Goal: Transaction & Acquisition: Purchase product/service

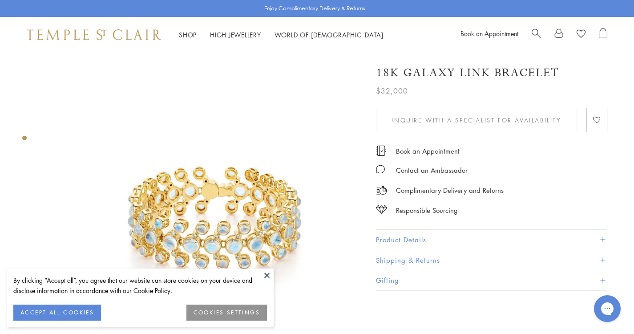
click at [264, 274] on button at bounding box center [266, 274] width 13 height 13
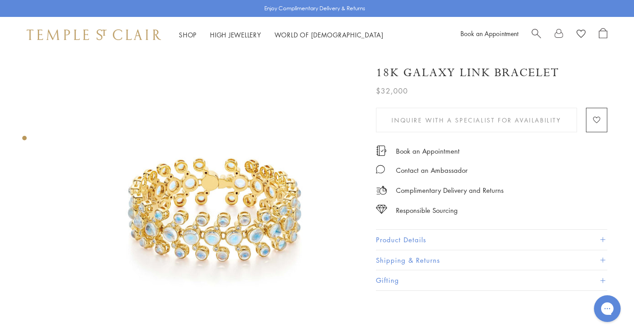
scroll to position [9, 0]
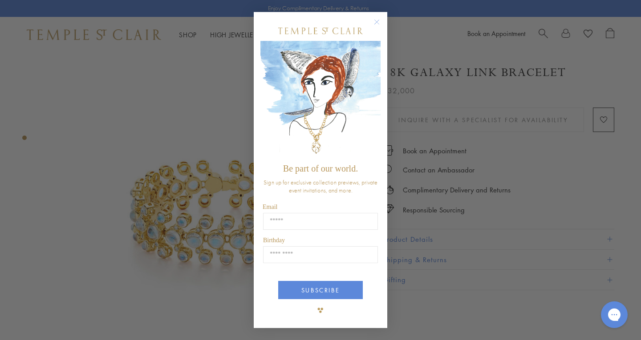
click at [375, 19] on circle "Close dialog" at bounding box center [377, 21] width 11 height 11
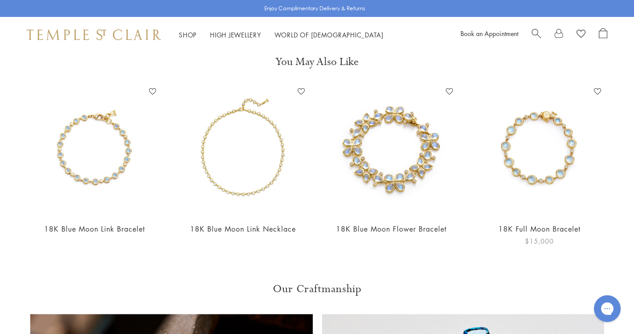
scroll to position [345, 0]
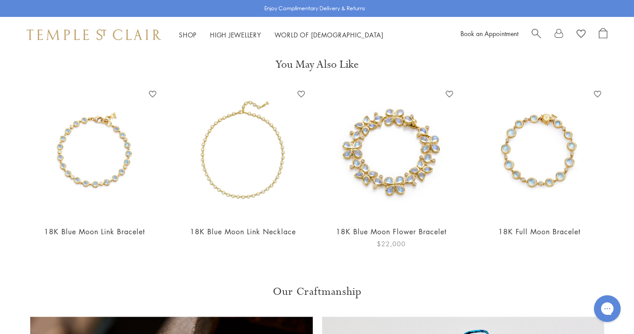
click at [396, 154] on img at bounding box center [391, 152] width 130 height 130
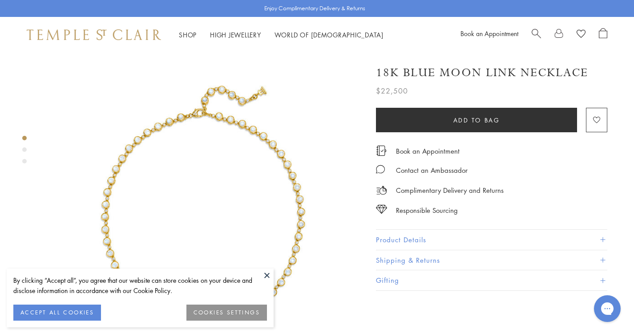
scroll to position [18, 0]
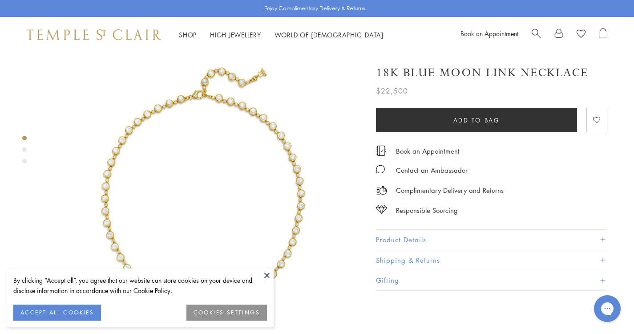
click at [267, 275] on button at bounding box center [266, 274] width 13 height 13
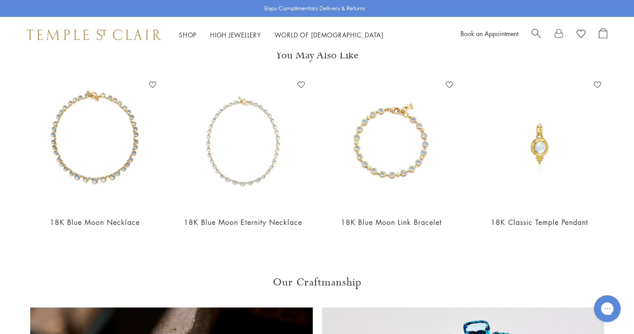
scroll to position [1018, 0]
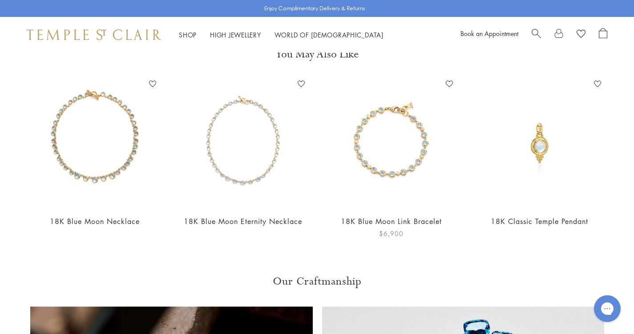
click at [407, 105] on img at bounding box center [391, 142] width 130 height 130
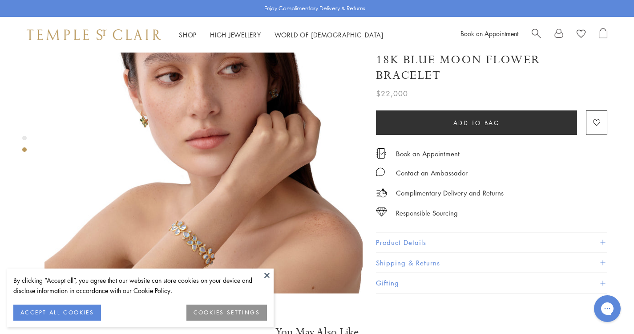
scroll to position [408, 0]
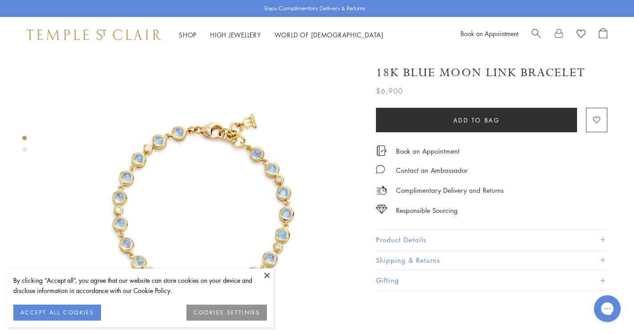
click at [267, 272] on button at bounding box center [266, 274] width 13 height 13
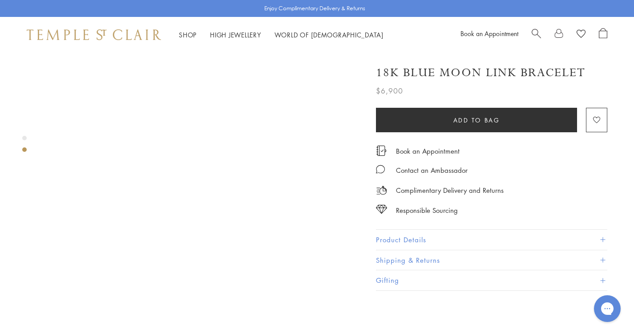
scroll to position [365, 0]
